Goal: Task Accomplishment & Management: Manage account settings

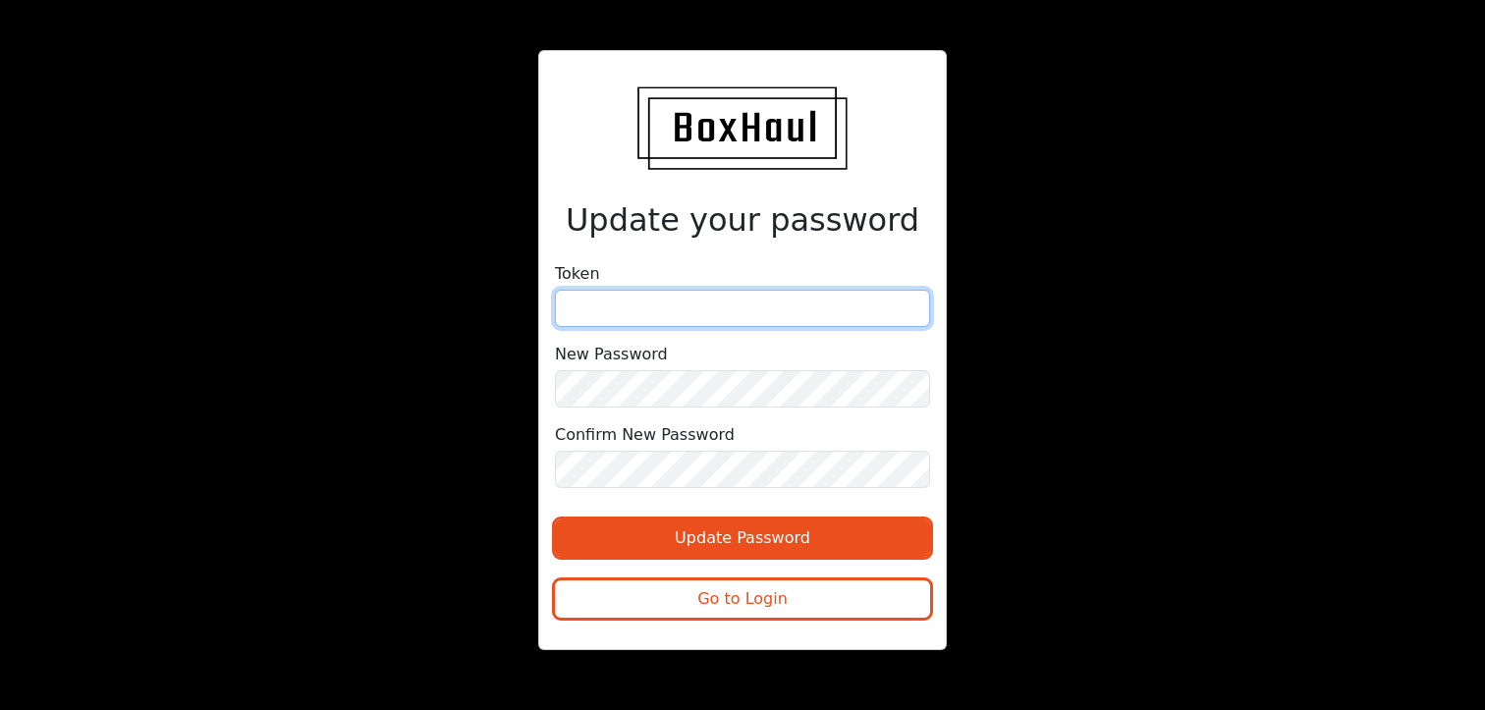
click at [659, 310] on input "text" at bounding box center [742, 308] width 375 height 37
click at [766, 307] on input "text" at bounding box center [742, 308] width 375 height 37
paste input "edfcdc17b5969f7576ee0bae8"
type input "edfcdc17b5969f7576ee0bae8"
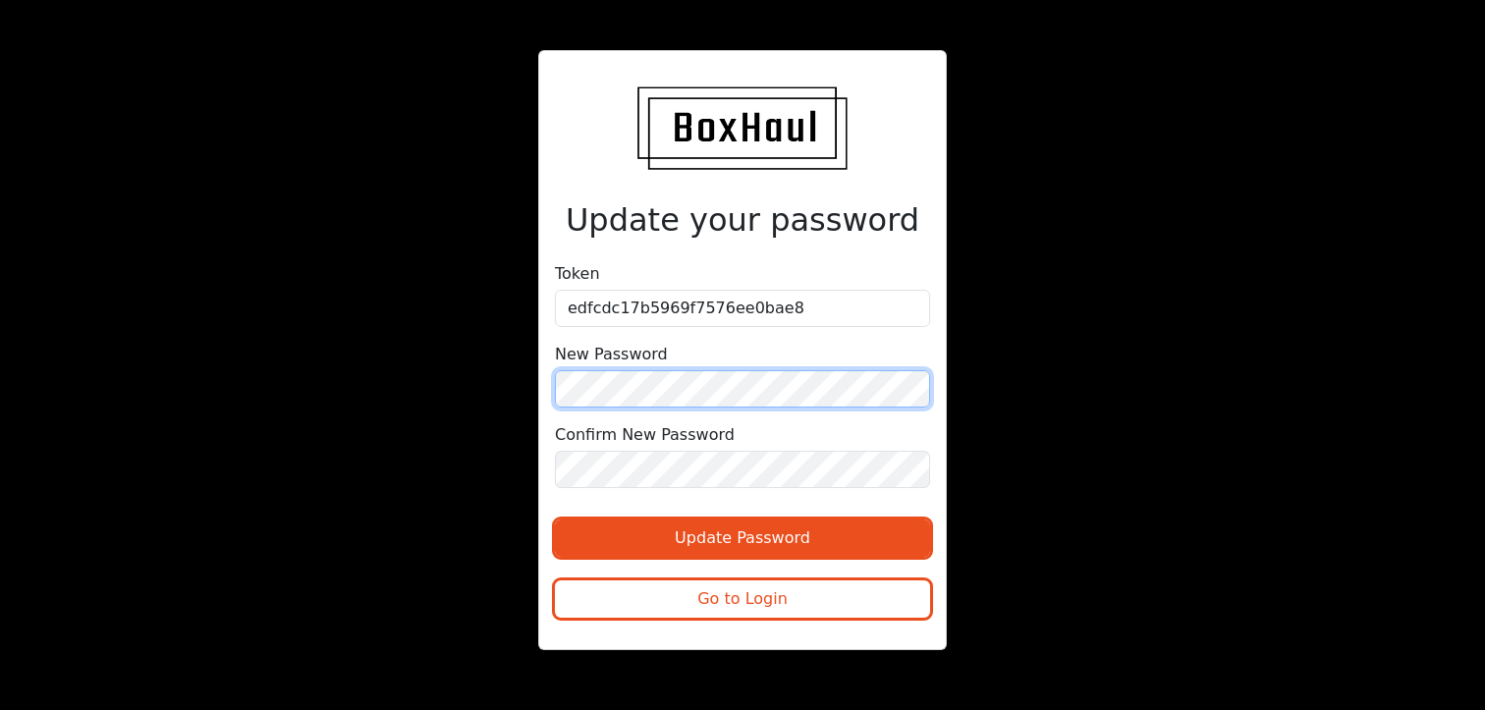
click at [522, 394] on div "Update your password Token edfcdc17b5969f7576ee0bae8 New Password Confirm New P…" at bounding box center [742, 355] width 743 height 610
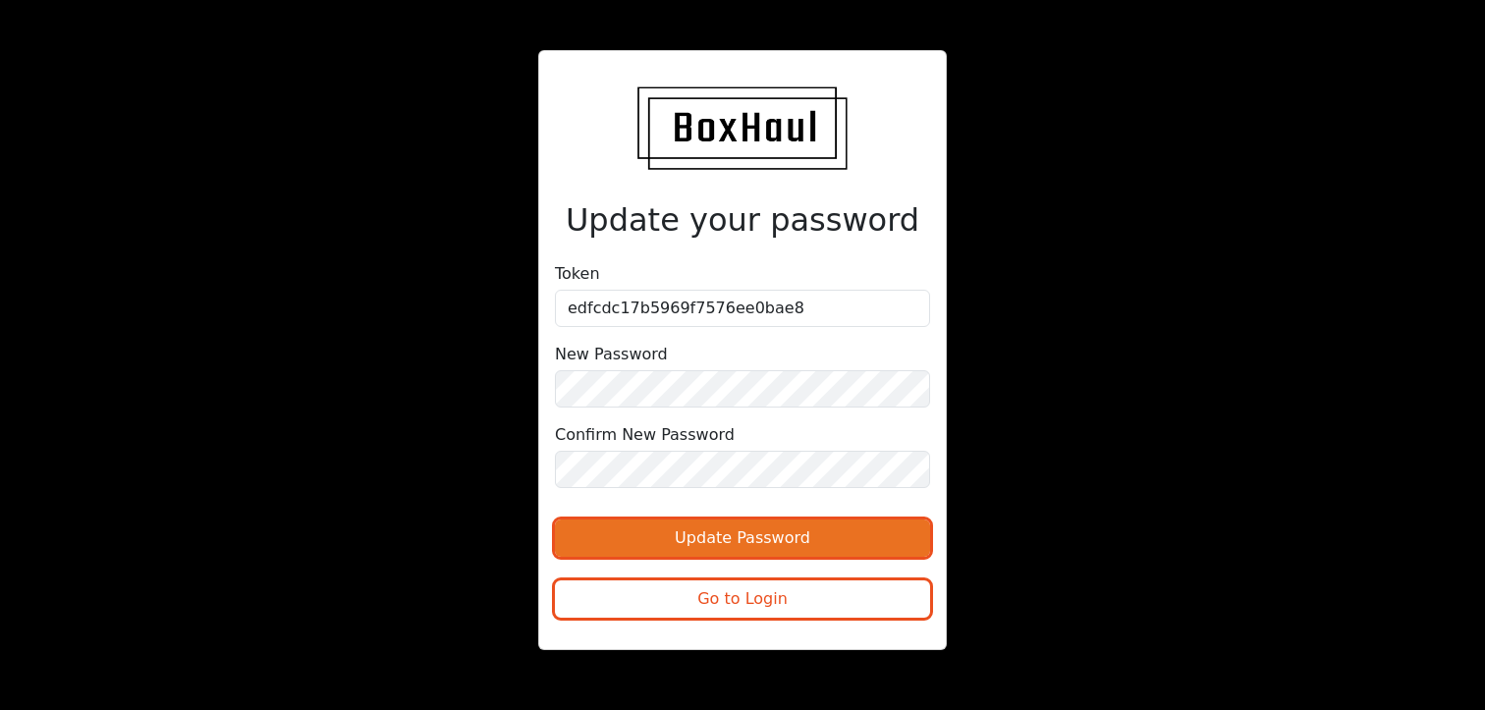
click at [833, 533] on button "Update Password" at bounding box center [742, 538] width 375 height 37
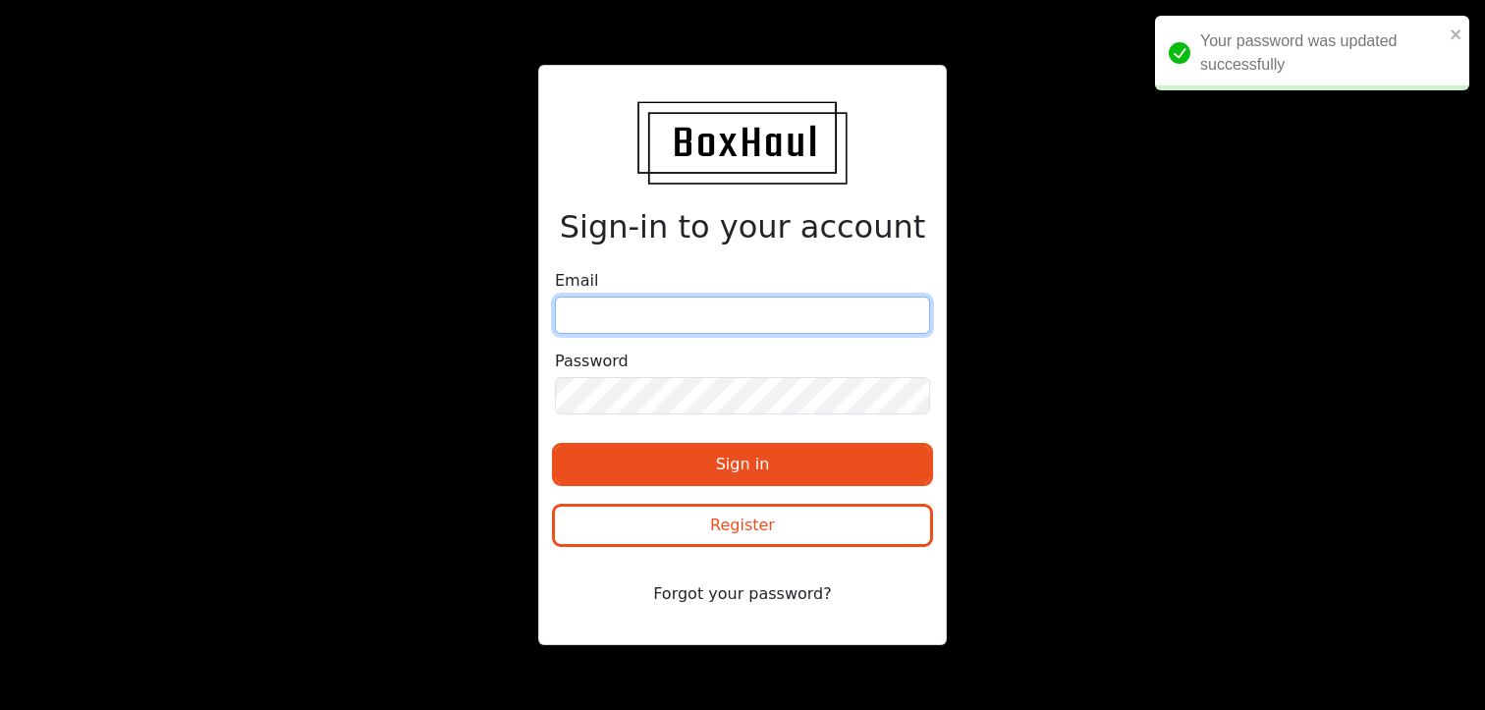
type input "Nathan@gtglogistics.co.uk"
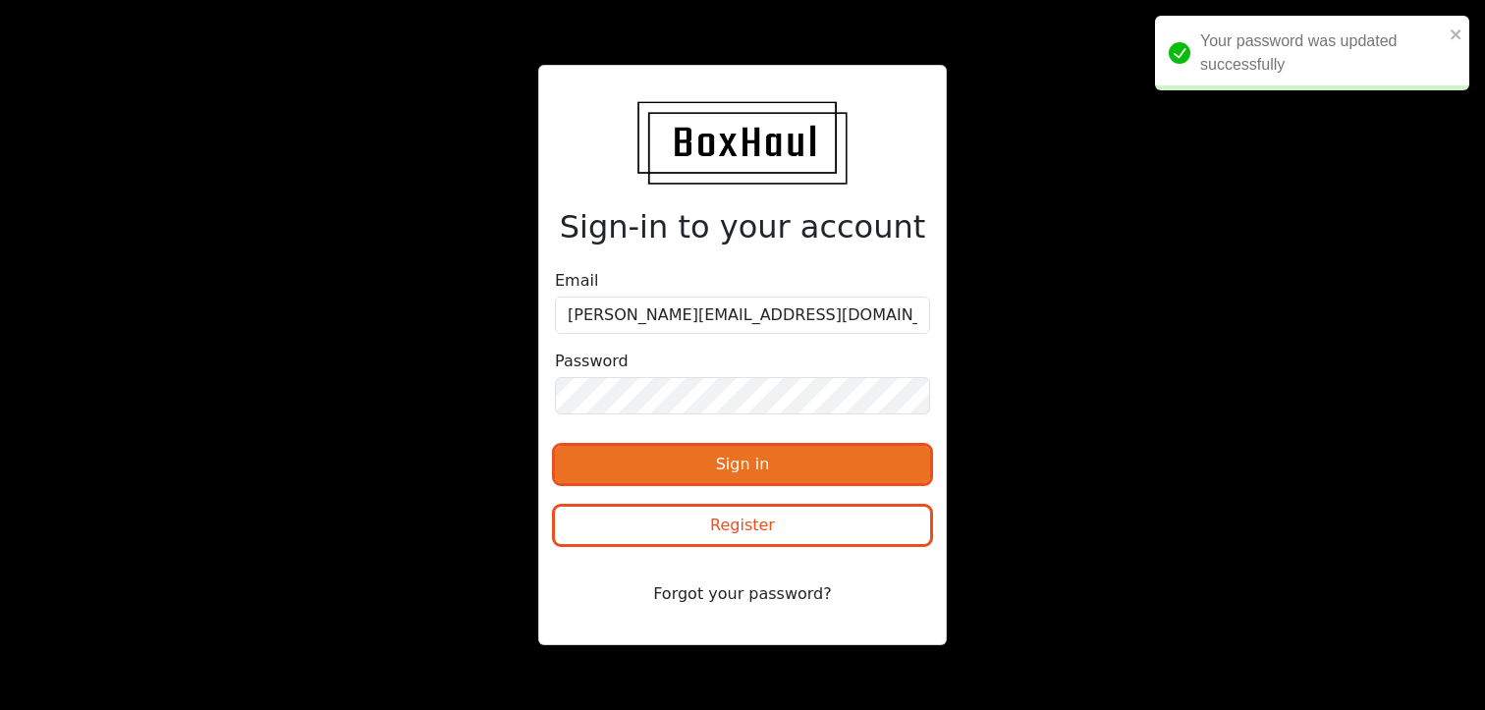
click at [760, 468] on button "Sign in" at bounding box center [742, 464] width 375 height 37
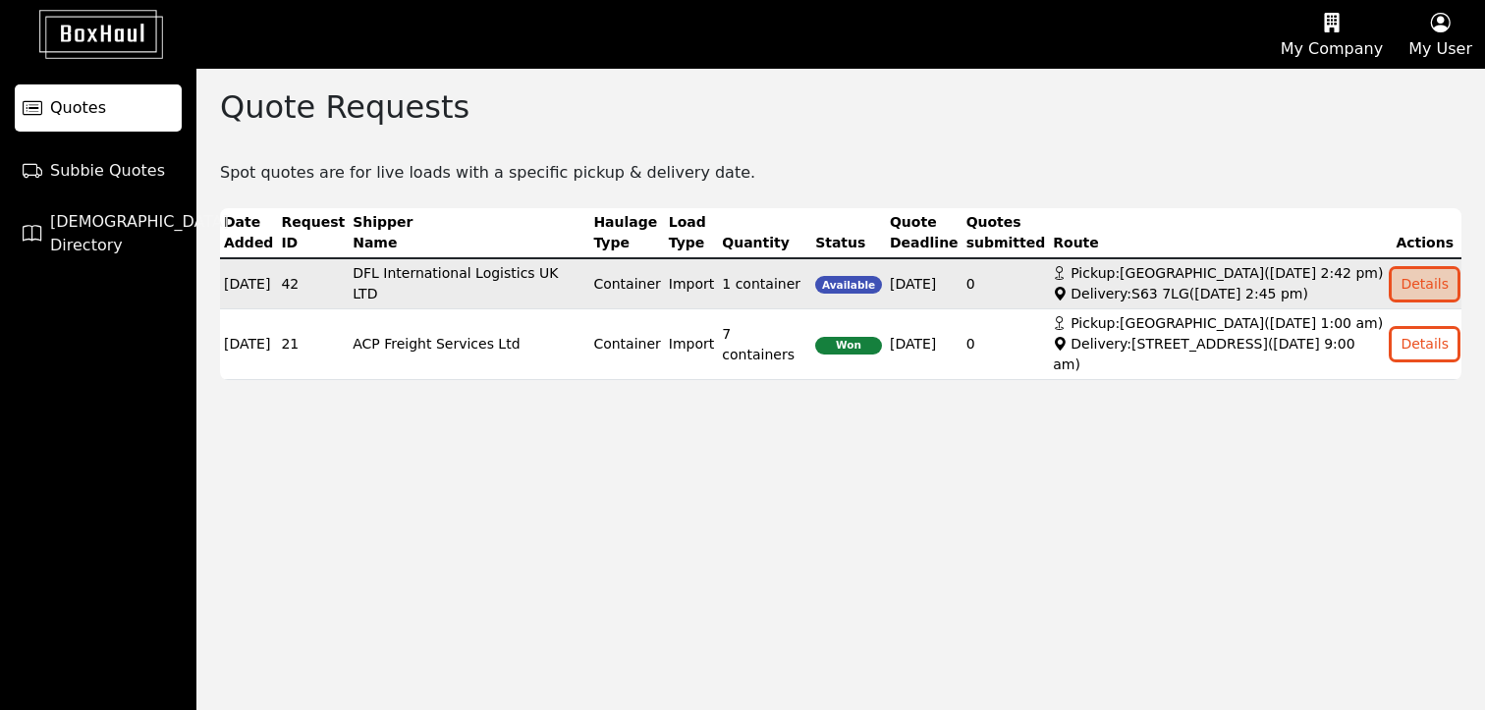
click at [1426, 288] on button "Details" at bounding box center [1425, 284] width 66 height 30
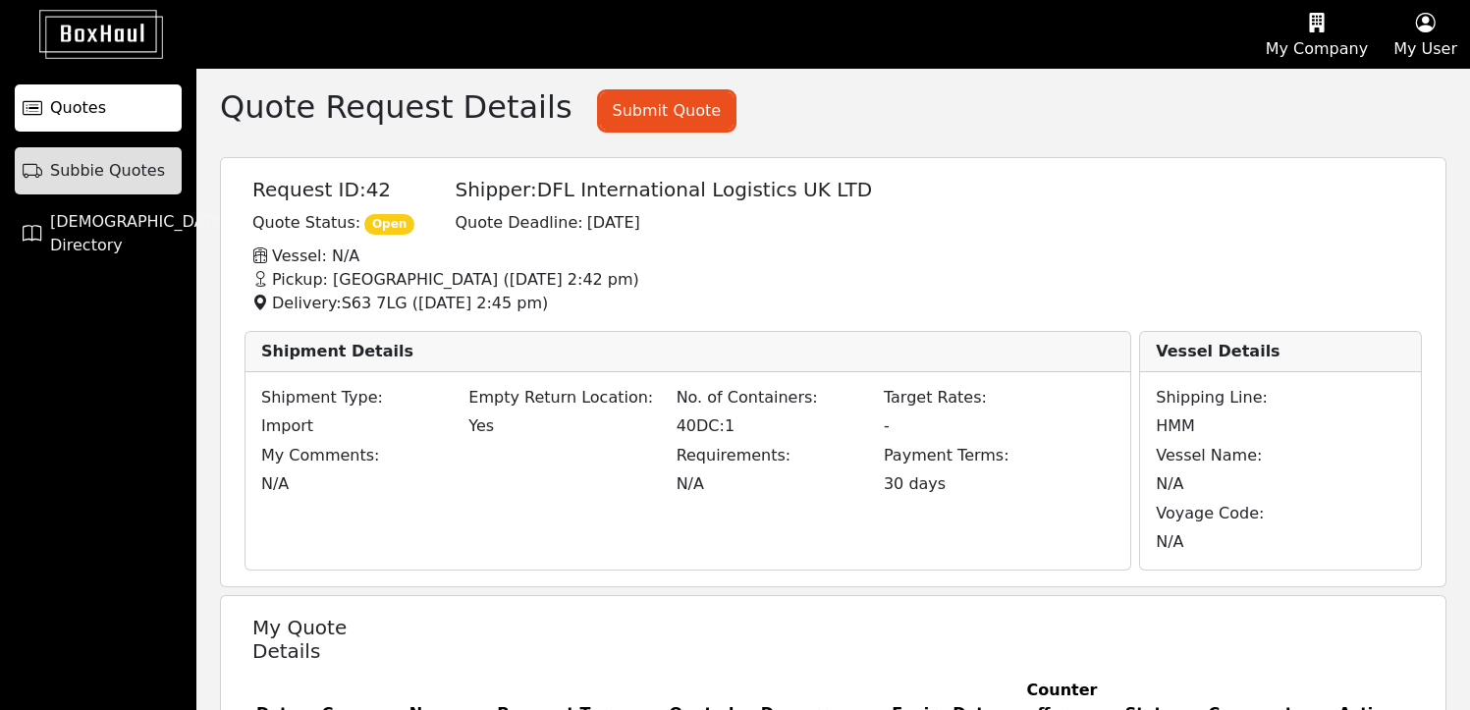
click at [61, 160] on span "Subbie Quotes" at bounding box center [107, 171] width 115 height 24
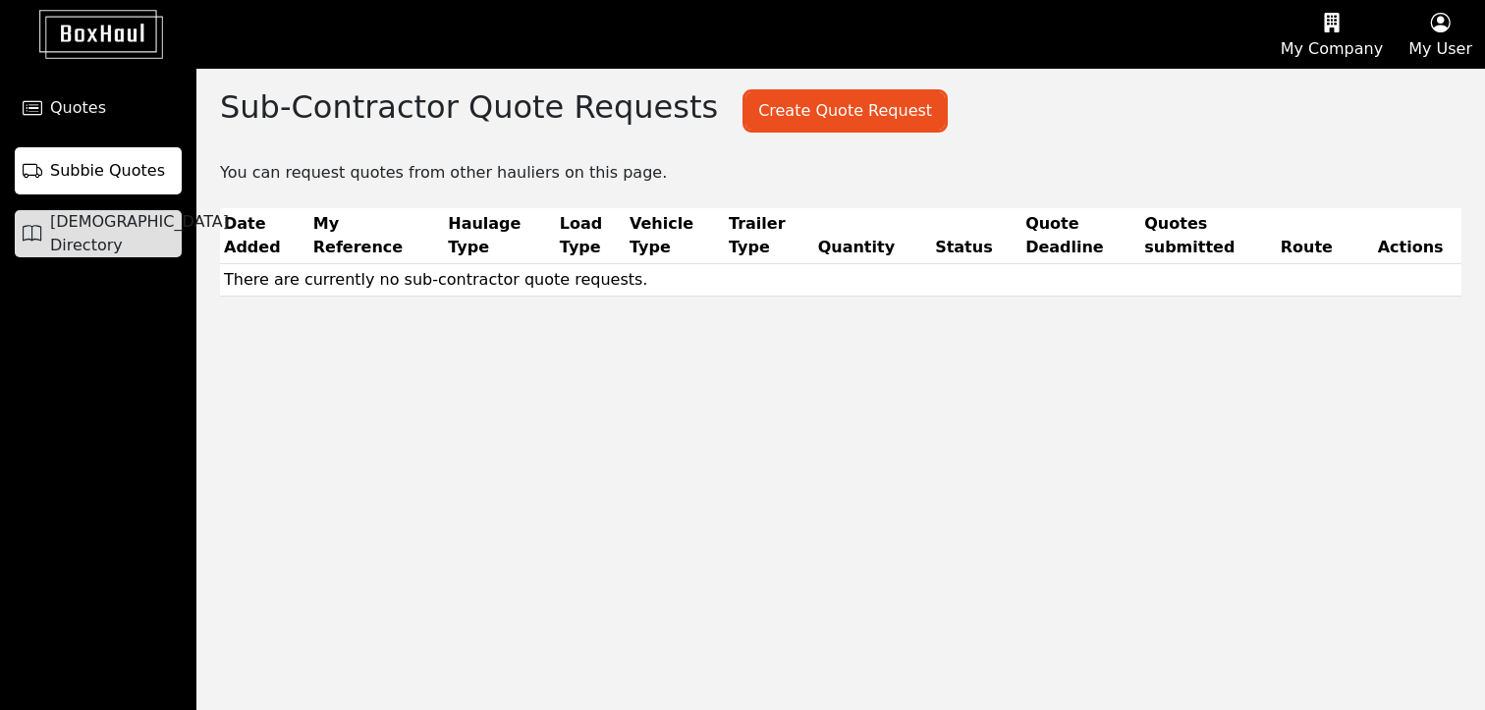
click at [70, 210] on link "Haulier Directory" at bounding box center [98, 233] width 167 height 47
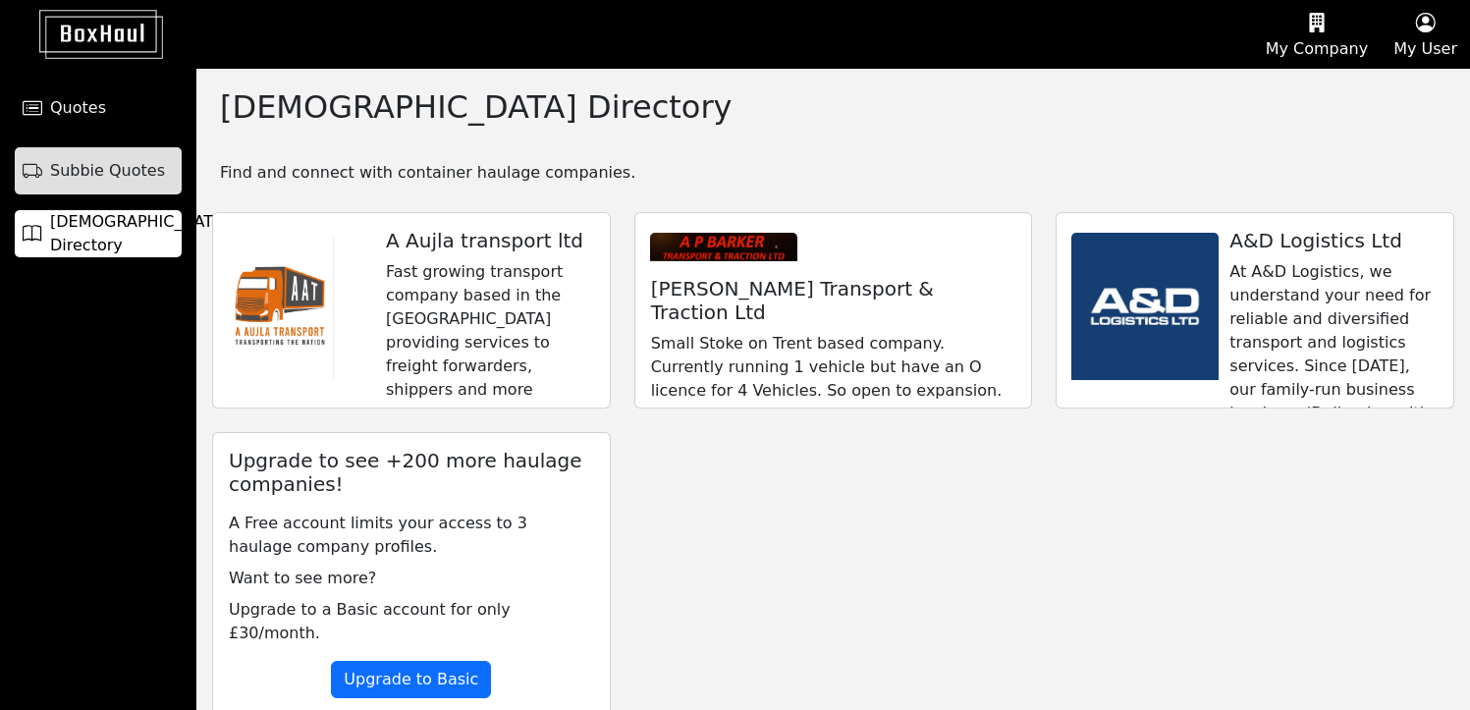
click at [97, 160] on span "Subbie Quotes" at bounding box center [107, 171] width 115 height 24
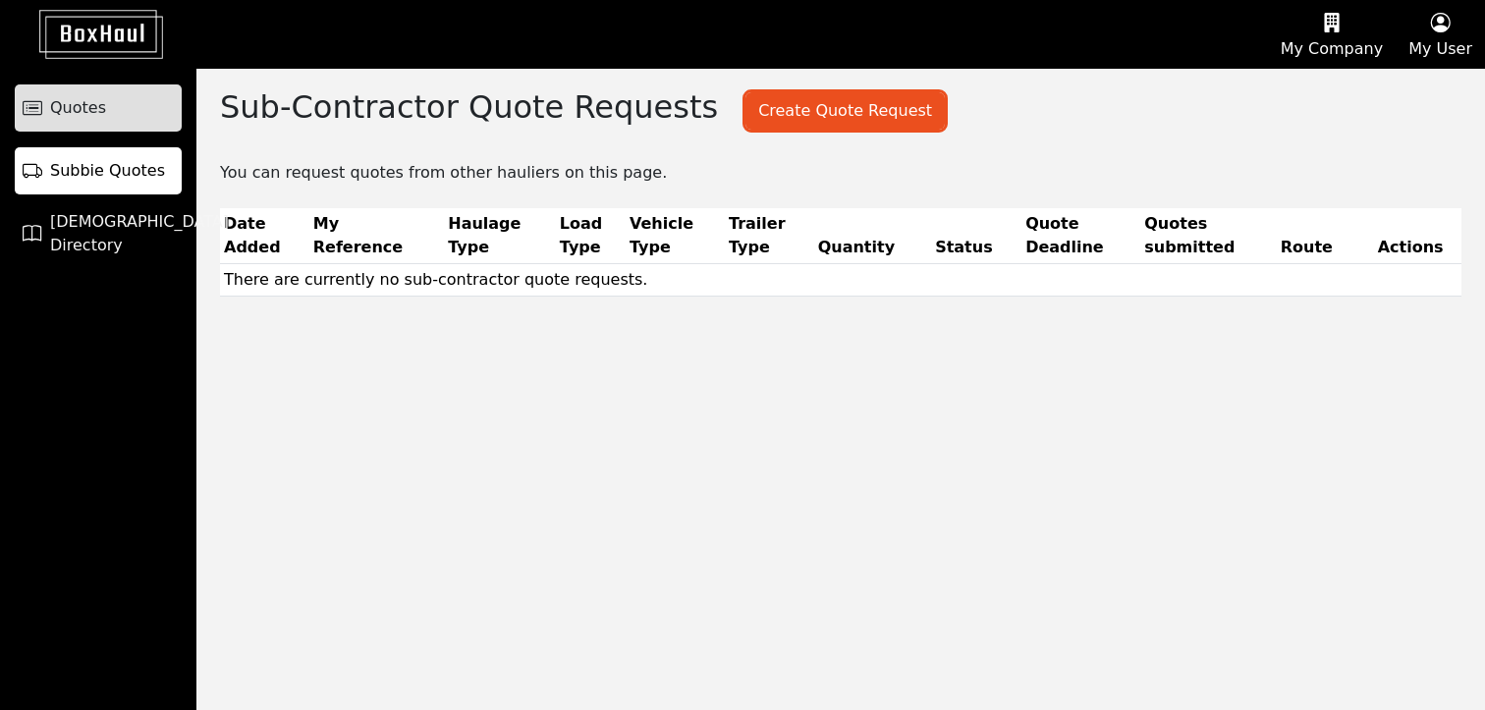
click at [94, 130] on link "Quotes" at bounding box center [98, 107] width 167 height 47
